Goal: Information Seeking & Learning: Understand process/instructions

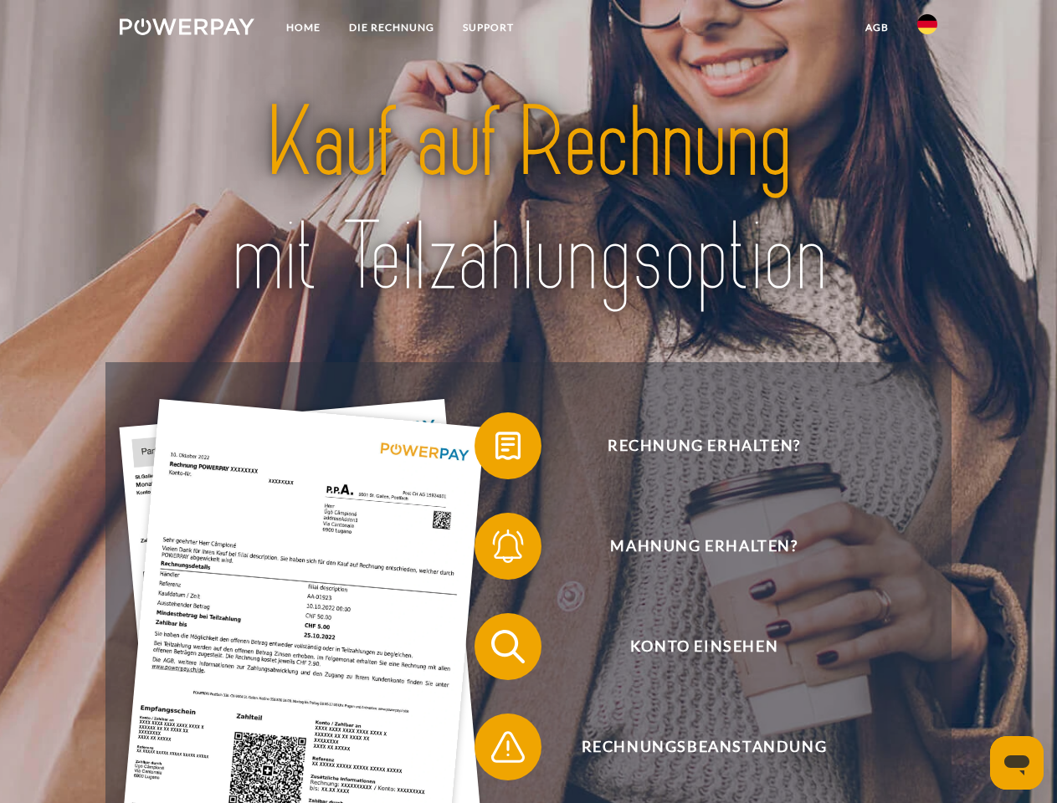
click at [187, 29] on img at bounding box center [187, 26] width 135 height 17
click at [927, 29] on img at bounding box center [927, 24] width 20 height 20
click at [876, 28] on link "agb" at bounding box center [877, 28] width 52 height 30
click at [495, 449] on span at bounding box center [483, 446] width 84 height 84
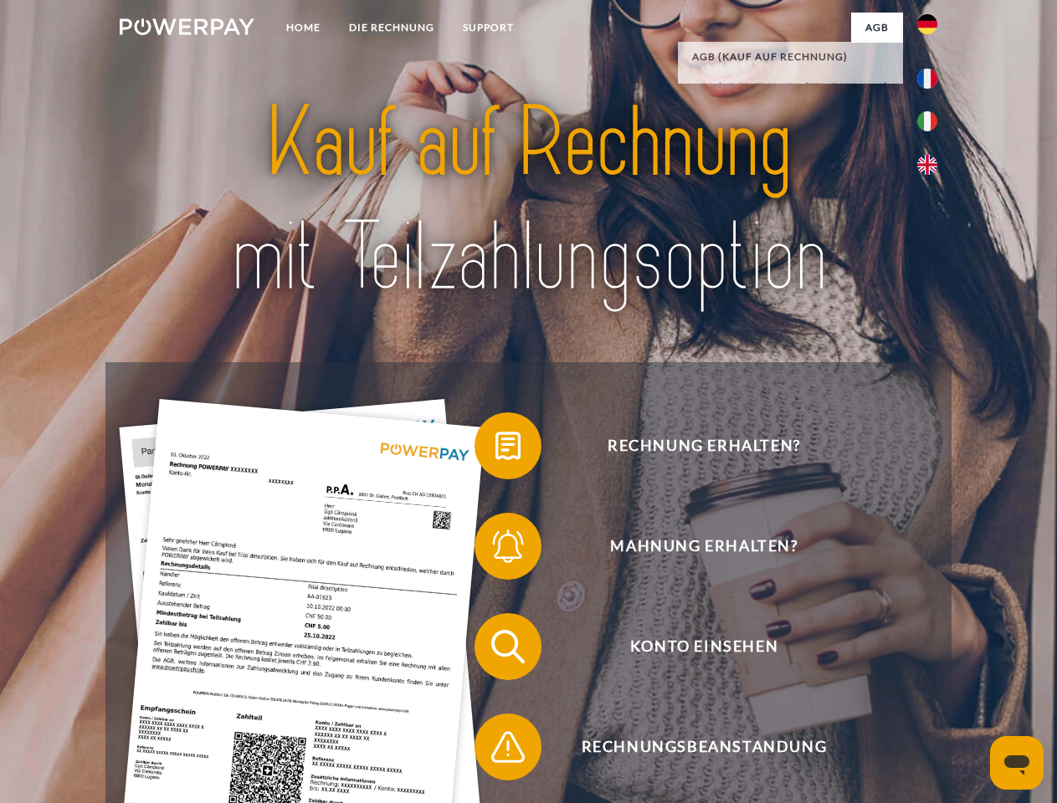
click at [495, 550] on span at bounding box center [483, 547] width 84 height 84
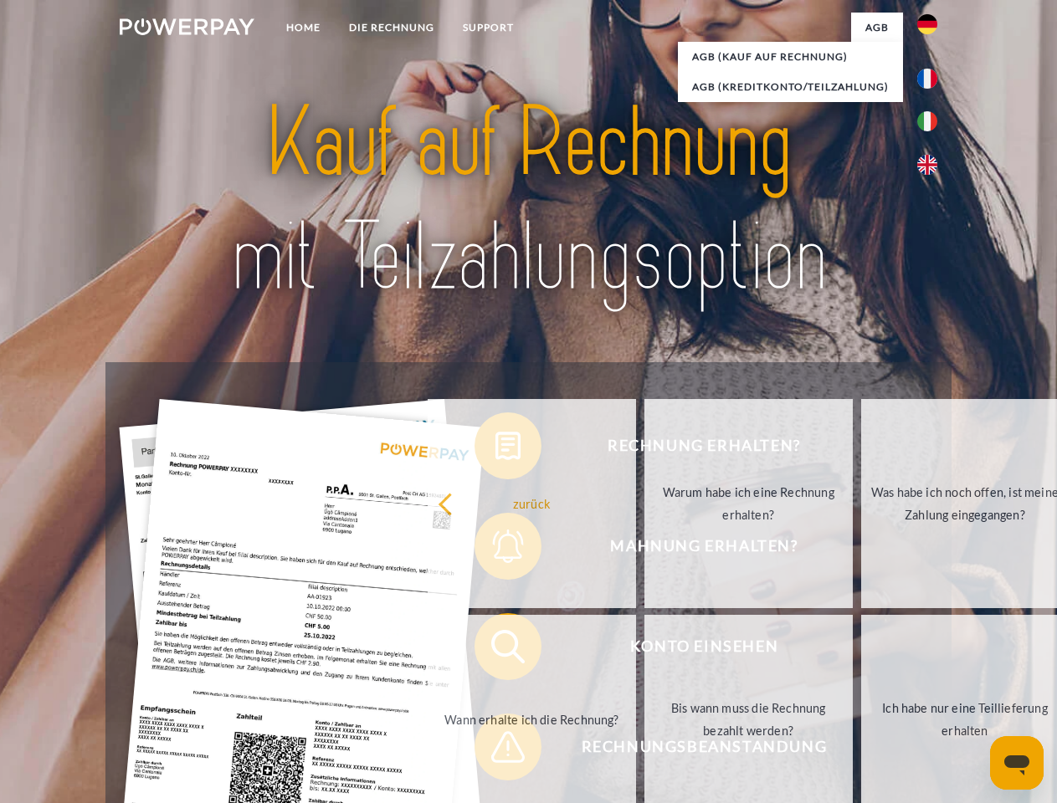
click at [644, 650] on link "Bis wann muss die Rechnung bezahlt werden?" at bounding box center [748, 719] width 208 height 209
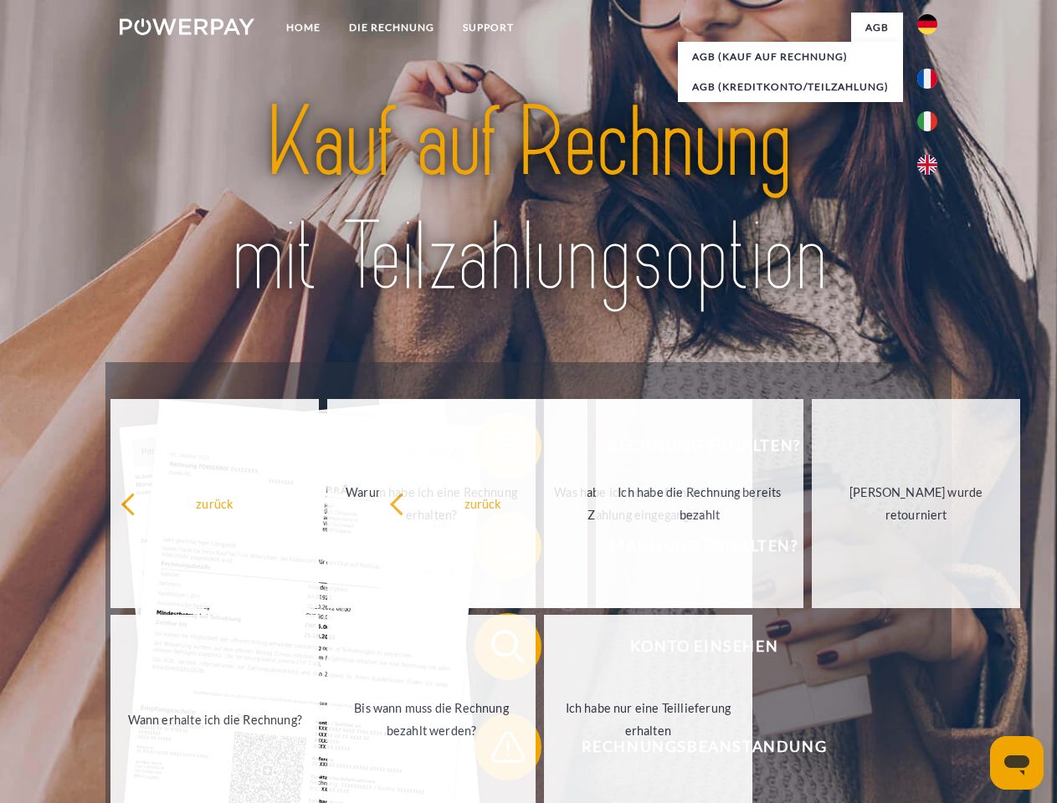
click at [495, 751] on span at bounding box center [483, 747] width 84 height 84
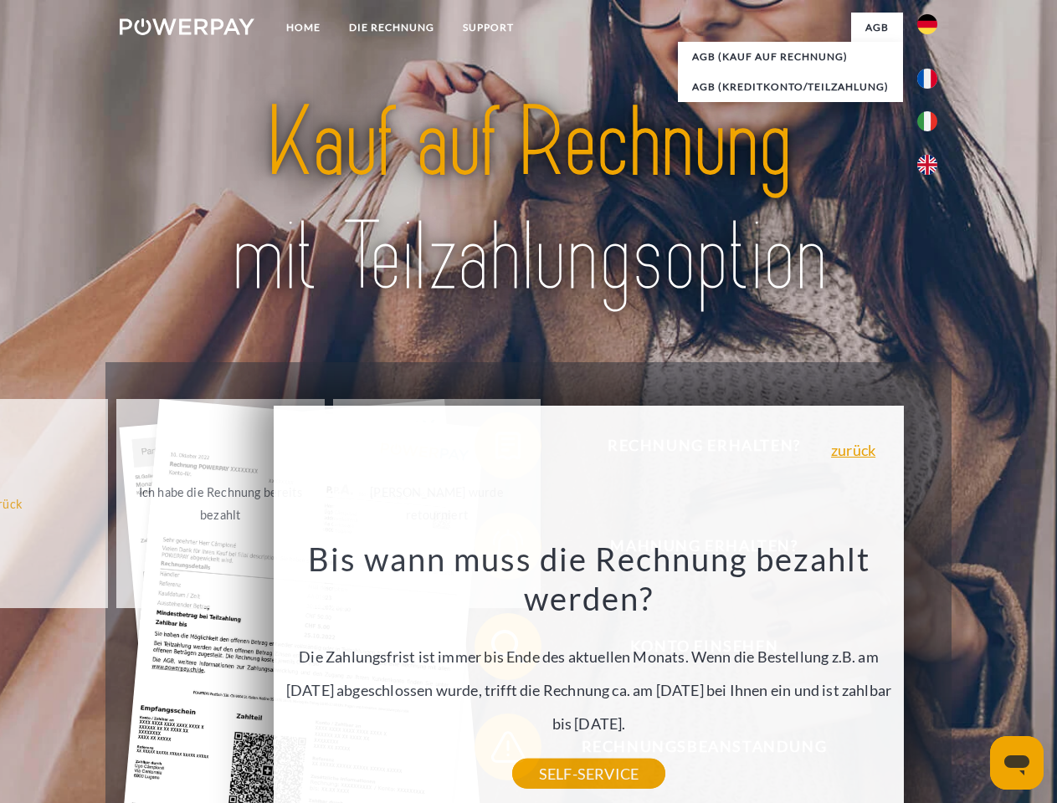
click at [1017, 763] on icon "Messaging-Fenster öffnen" at bounding box center [1016, 766] width 25 height 20
